Goal: Navigation & Orientation: Find specific page/section

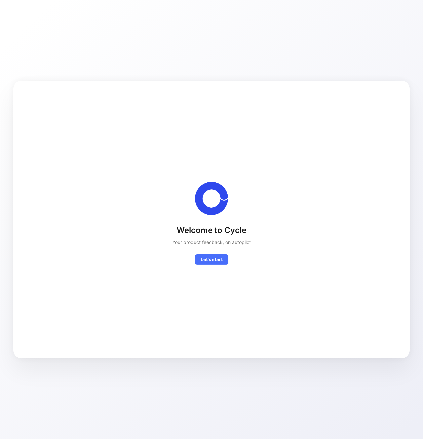
click at [212, 265] on div "Welcome to Cycle Your product feedback, on autopilot Let's start" at bounding box center [211, 219] width 375 height 256
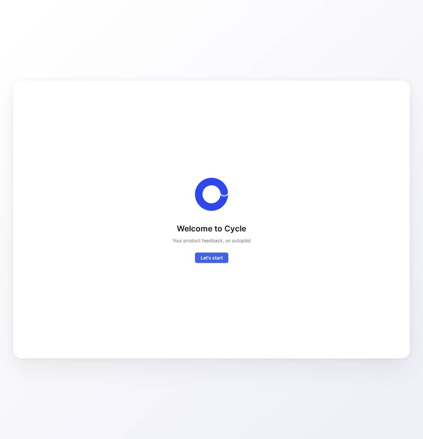
click at [213, 260] on span "Let's start" at bounding box center [211, 257] width 22 height 8
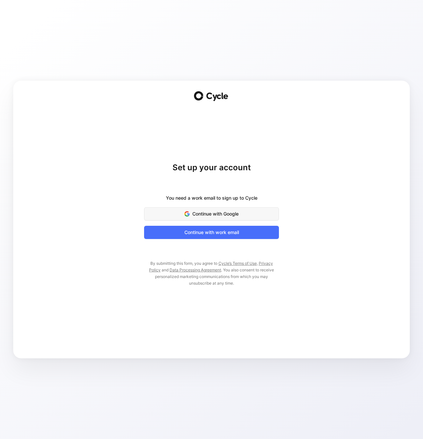
click at [229, 217] on span "Continue with Google" at bounding box center [211, 214] width 118 height 8
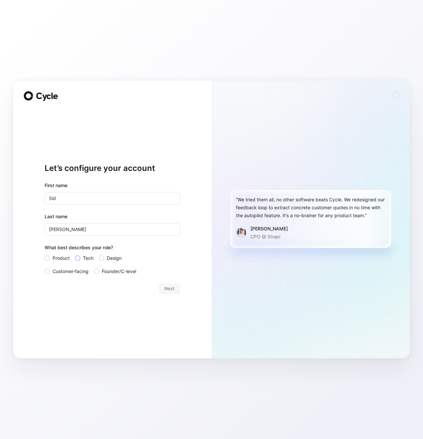
click at [82, 259] on label "Tech" at bounding box center [84, 258] width 18 height 8
click at [75, 254] on input "Tech" at bounding box center [75, 254] width 0 height 0
click at [65, 259] on span "Product" at bounding box center [61, 258] width 17 height 8
click at [45, 254] on input "Product" at bounding box center [45, 254] width 0 height 0
click at [65, 273] on span "Customer-facing" at bounding box center [71, 271] width 36 height 8
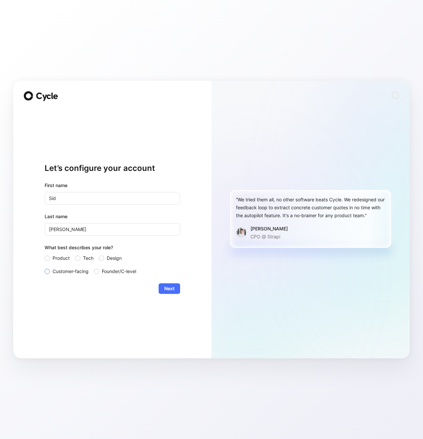
click at [45, 267] on input "Customer-facing" at bounding box center [45, 267] width 0 height 0
click at [168, 288] on span "Next" at bounding box center [169, 288] width 10 height 8
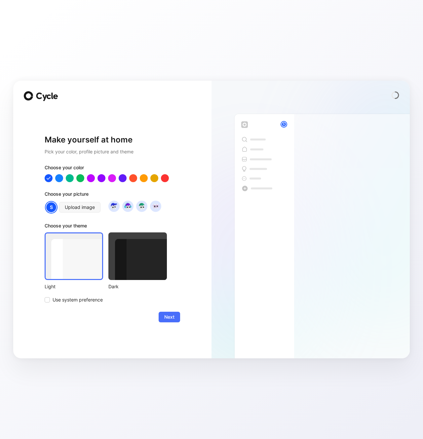
click at [133, 271] on div at bounding box center [137, 256] width 58 height 48
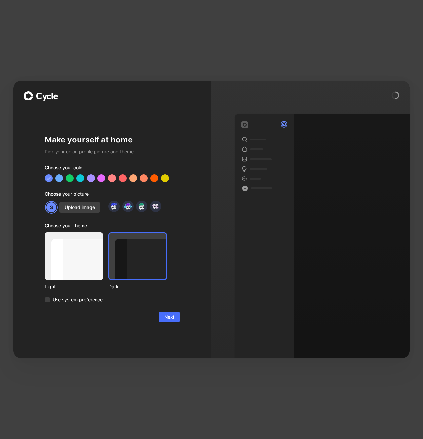
click at [68, 270] on div at bounding box center [74, 256] width 58 height 48
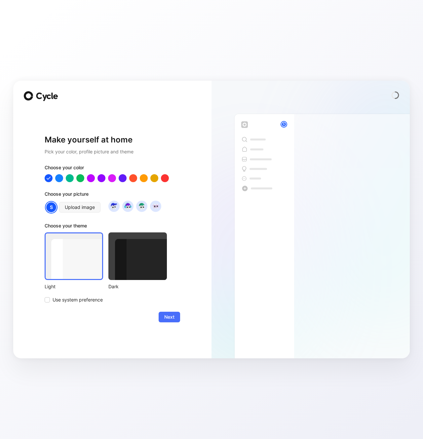
click at [125, 265] on div at bounding box center [137, 256] width 58 height 48
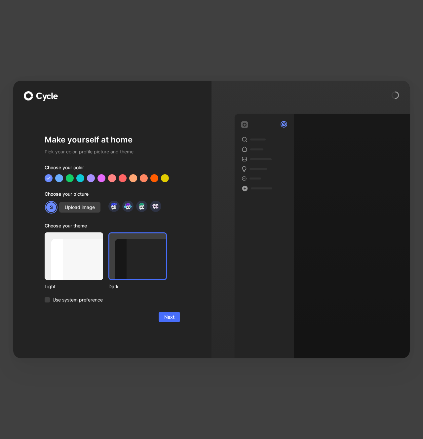
click at [171, 323] on div "Make yourself at home Pick your color, profile picture and theme Choose your co…" at bounding box center [112, 228] width 135 height 238
click at [172, 318] on span "Next" at bounding box center [169, 317] width 10 height 8
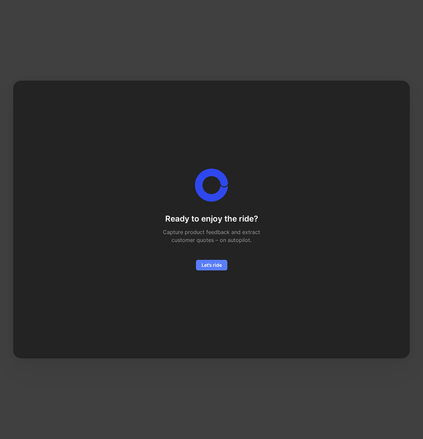
click at [216, 263] on span "Let’s ride" at bounding box center [211, 265] width 20 height 8
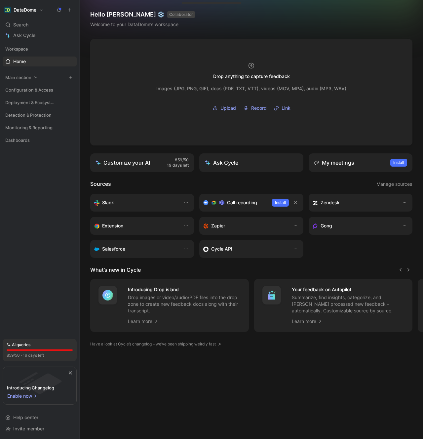
click at [33, 79] on icon at bounding box center [35, 77] width 5 height 5
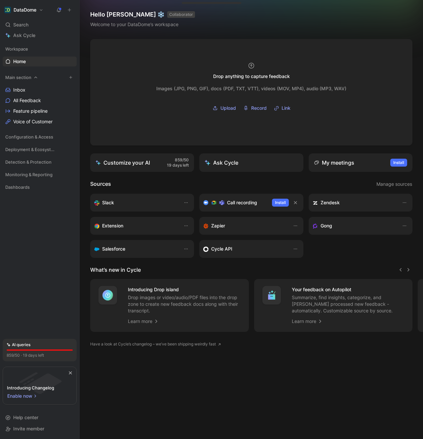
click at [33, 79] on icon at bounding box center [35, 77] width 5 height 5
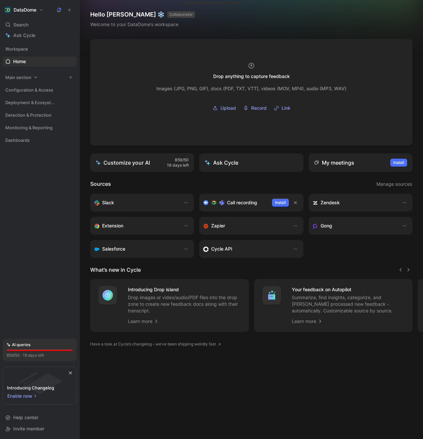
click at [35, 77] on icon at bounding box center [35, 77] width 5 height 5
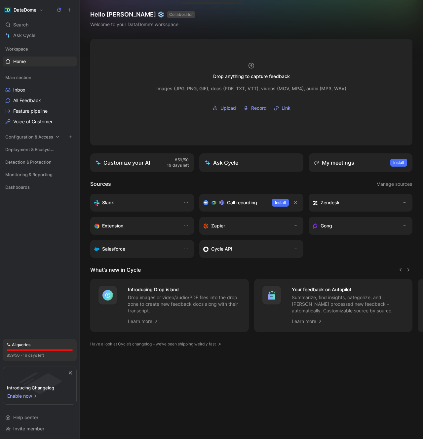
click at [58, 137] on icon at bounding box center [57, 136] width 5 height 5
click at [60, 186] on icon at bounding box center [61, 185] width 5 height 5
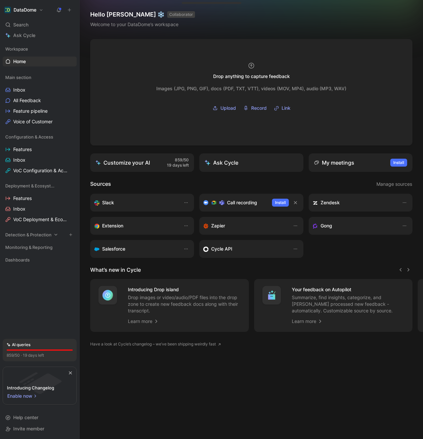
click at [56, 232] on icon at bounding box center [56, 234] width 5 height 5
click at [39, 24] on div "Search ⌘ K" at bounding box center [40, 25] width 74 height 10
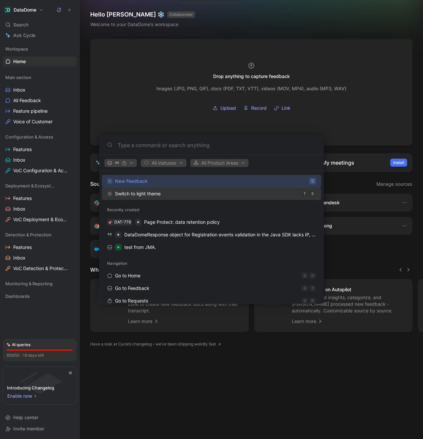
click at [221, 194] on div "Switch to light theme T S" at bounding box center [211, 194] width 215 height 12
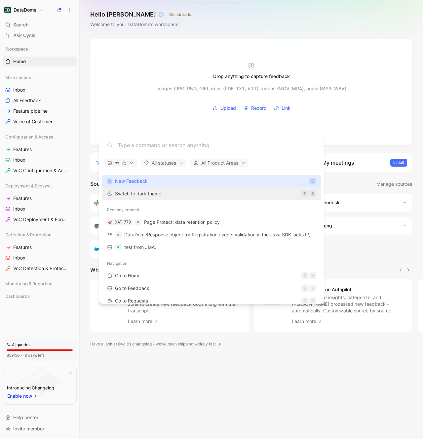
click at [221, 194] on div "Switch to dark theme T S" at bounding box center [211, 194] width 215 height 12
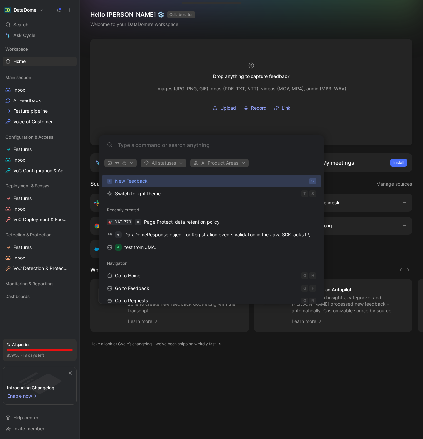
click at [34, 170] on body "DataDome Search ⌘ K Ask Cycle Workspace Home G then H Main section Inbox All Fe…" at bounding box center [211, 219] width 423 height 439
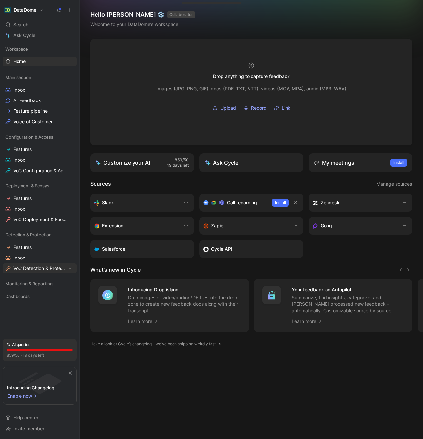
click at [29, 267] on span "VoC Detection & Protection" at bounding box center [40, 268] width 54 height 7
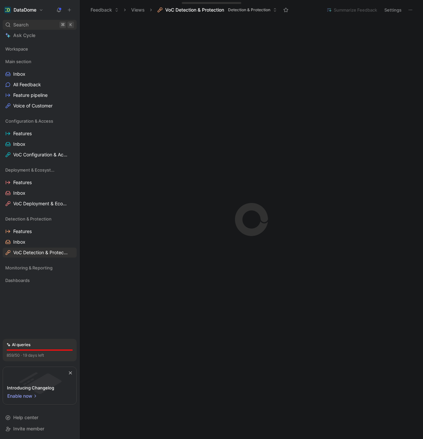
click at [35, 23] on div "Search ⌘ K" at bounding box center [40, 25] width 74 height 10
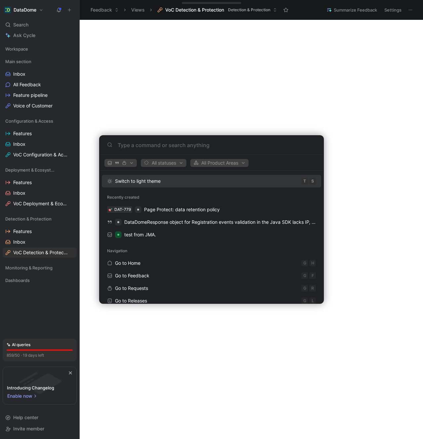
click at [83, 70] on body "DataDome Search ⌘ K Ask Cycle Workspace Main section Inbox All Feedback Feature…" at bounding box center [211, 219] width 423 height 439
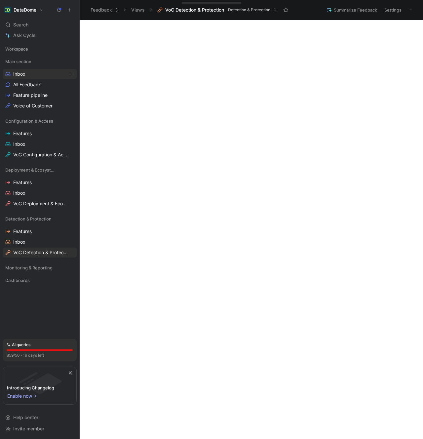
click at [17, 75] on span "Inbox" at bounding box center [19, 74] width 12 height 7
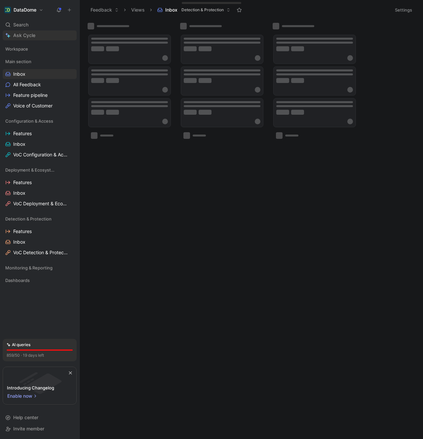
click at [43, 35] on link "Ask Cycle" at bounding box center [40, 35] width 74 height 10
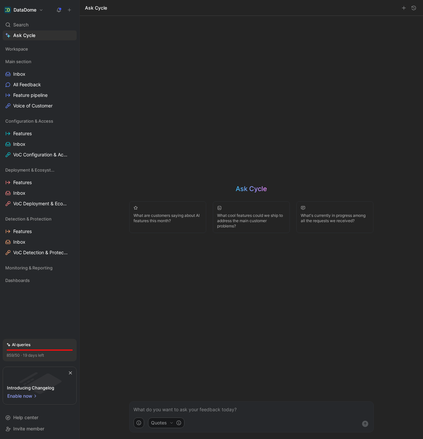
click at [175, 406] on p at bounding box center [251, 409] width 236 height 8
click at [29, 136] on span "Features" at bounding box center [22, 133] width 18 height 7
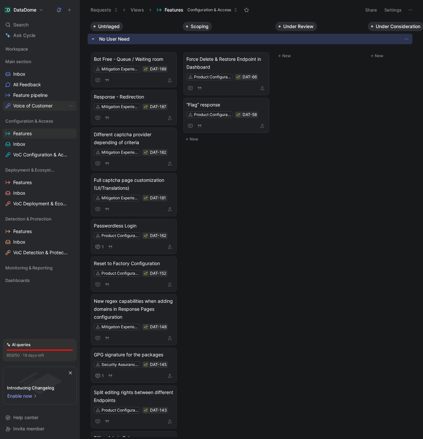
click at [31, 106] on span "Voice of Customer" at bounding box center [32, 105] width 39 height 7
